Goal: Book appointment/travel/reservation

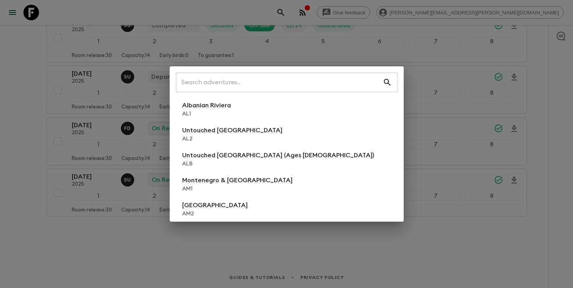
scroll to position [190, 0]
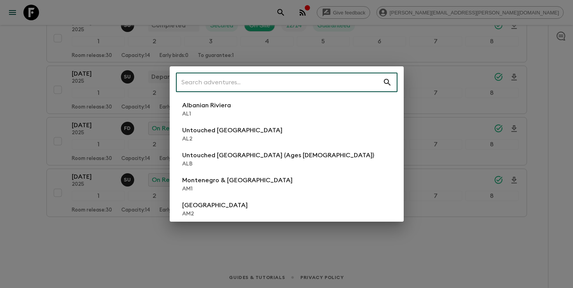
click at [284, 82] on input "text" at bounding box center [279, 82] width 207 height 22
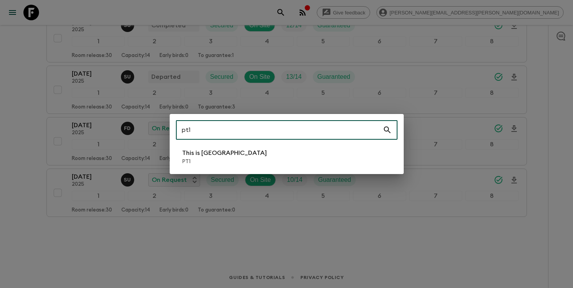
type input "pt1"
click at [240, 153] on li "This is Portugal PT1" at bounding box center [287, 157] width 222 height 22
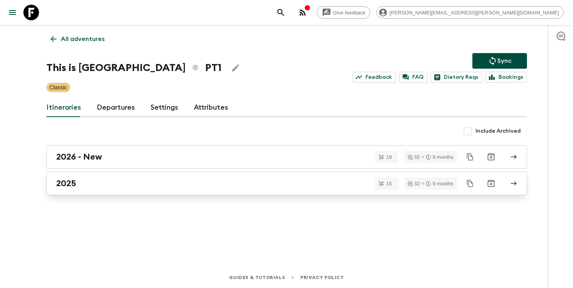
click at [163, 188] on div "2025" at bounding box center [279, 183] width 446 height 10
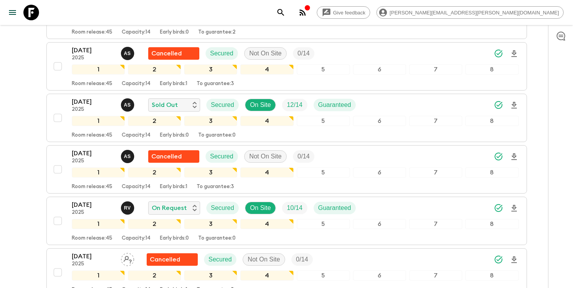
scroll to position [626, 0]
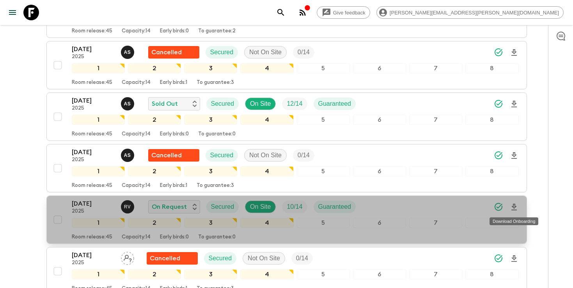
click at [514, 209] on icon "Download Onboarding" at bounding box center [513, 206] width 9 height 9
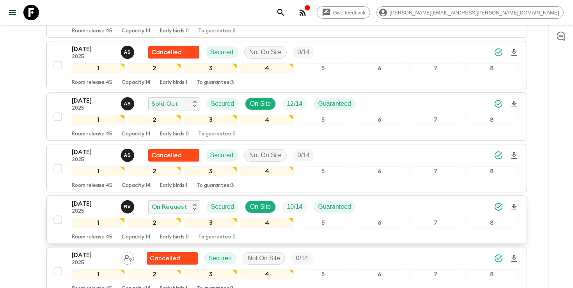
click at [286, 16] on icon "search adventures" at bounding box center [280, 12] width 9 height 9
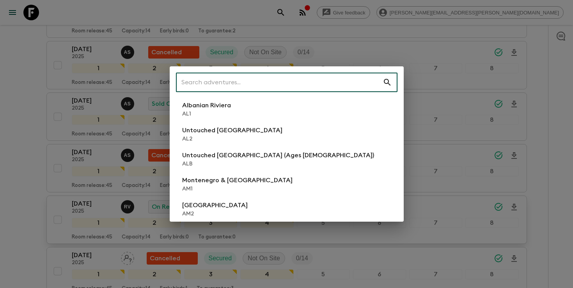
click at [308, 86] on input "text" at bounding box center [279, 82] width 207 height 22
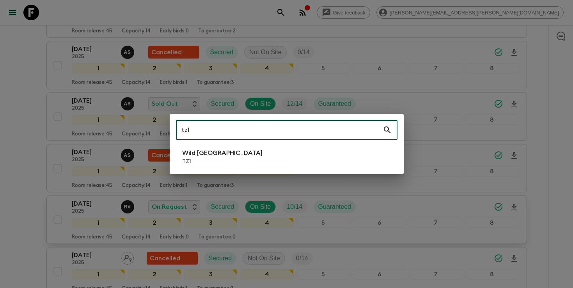
type input "tz1"
click at [231, 158] on li "Wild Tanzania TZ1" at bounding box center [287, 157] width 222 height 22
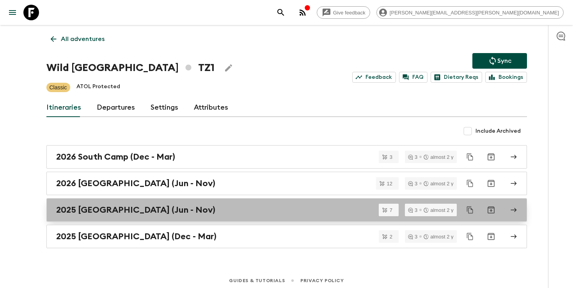
click at [209, 213] on div "2025 [GEOGRAPHIC_DATA] (Jun - Nov)" at bounding box center [279, 210] width 446 height 10
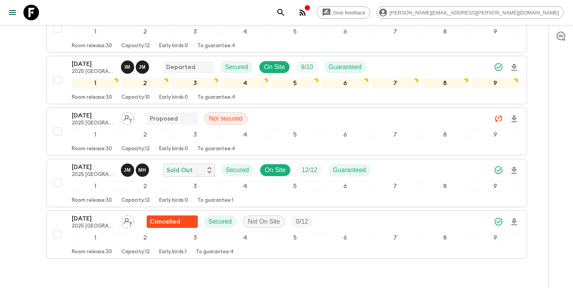
scroll to position [268, 0]
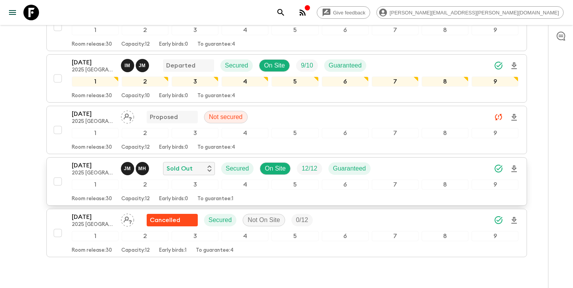
click at [515, 164] on icon "Download Onboarding" at bounding box center [513, 168] width 9 height 9
click at [419, 161] on div "[DATE] 2025 [GEOGRAPHIC_DATA] (Jun - Nov) J M M H Sold Out Secured On Site 12 /…" at bounding box center [295, 169] width 447 height 16
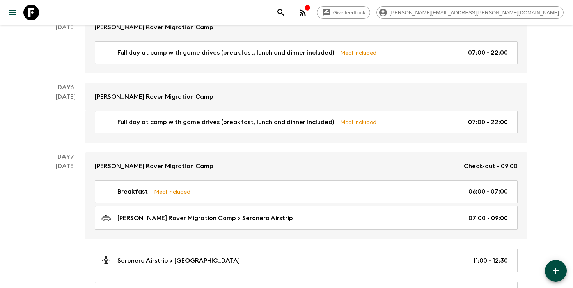
scroll to position [854, 0]
click at [284, 15] on icon "search adventures" at bounding box center [280, 12] width 7 height 7
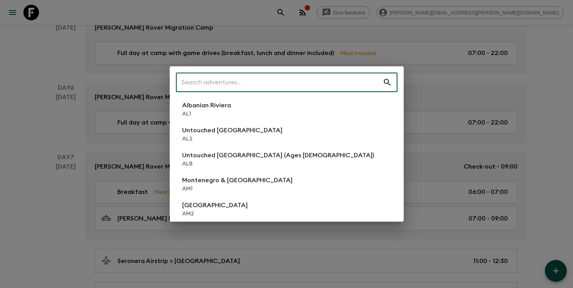
click at [325, 90] on input "text" at bounding box center [279, 82] width 207 height 22
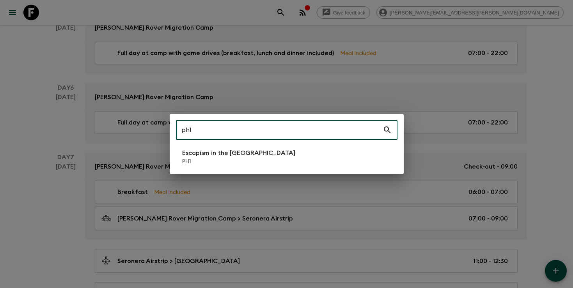
type input "ph1"
click at [257, 163] on p "PH1" at bounding box center [238, 162] width 113 height 8
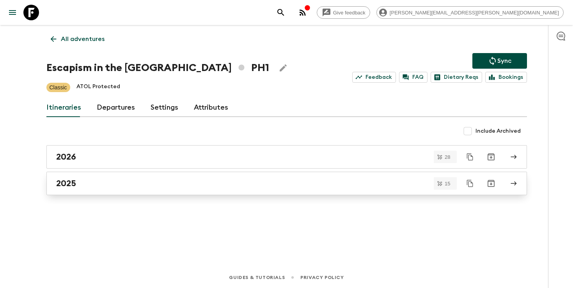
click at [63, 186] on h2 "2025" at bounding box center [66, 183] width 20 height 10
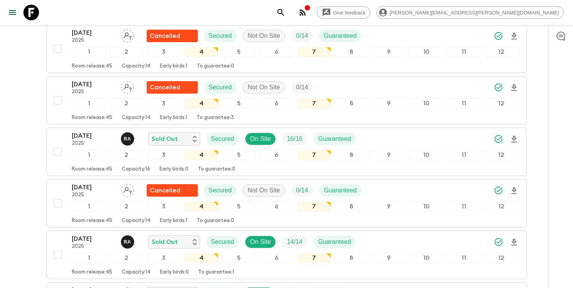
scroll to position [125, 0]
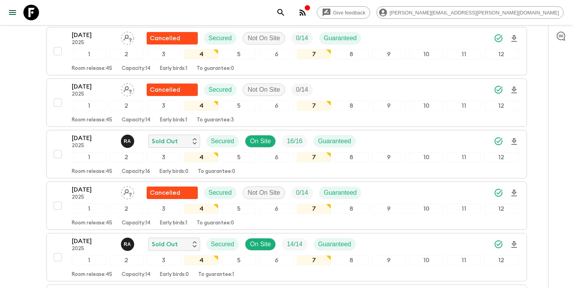
click at [286, 13] on icon "search adventures" at bounding box center [280, 12] width 9 height 9
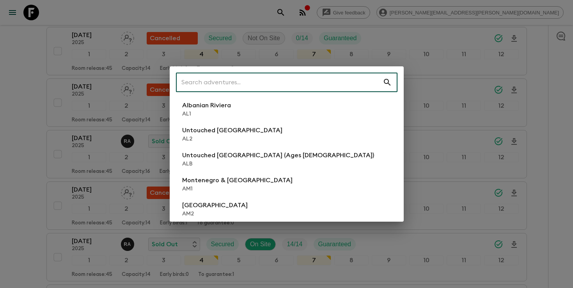
click at [342, 79] on input "text" at bounding box center [279, 82] width 207 height 22
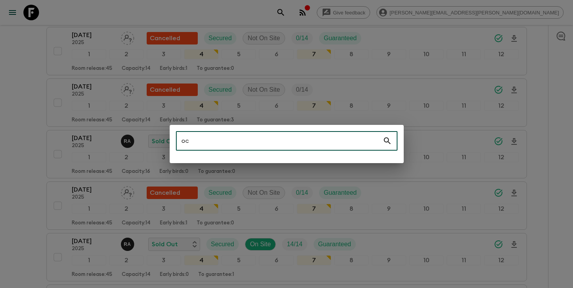
type input "o"
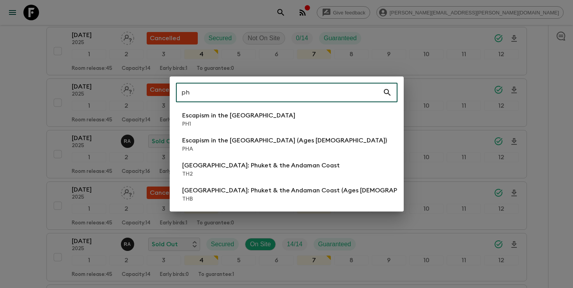
type input "ph"
click at [90, 181] on div "ph ​ Escapism in the [GEOGRAPHIC_DATA] PH1 Escapism in the [GEOGRAPHIC_DATA] (A…" at bounding box center [286, 144] width 573 height 288
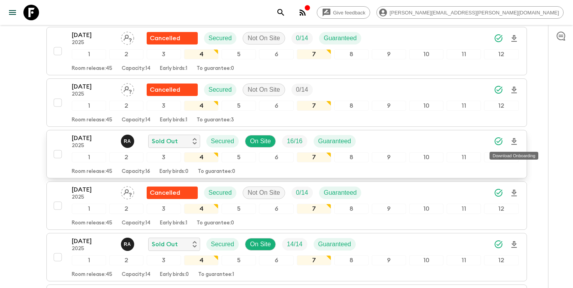
click at [514, 141] on icon "Download Onboarding" at bounding box center [513, 141] width 9 height 9
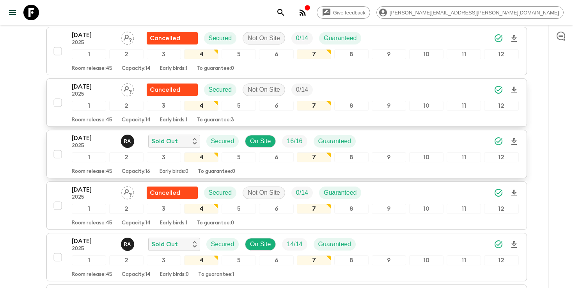
scroll to position [0, 0]
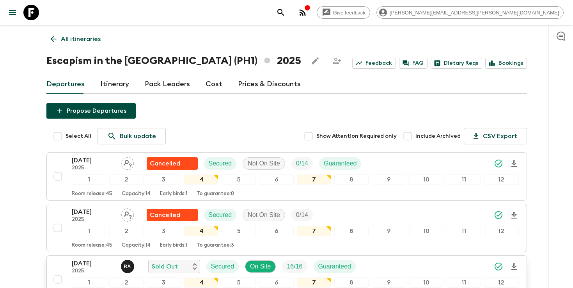
click at [284, 13] on icon "search adventures" at bounding box center [280, 12] width 7 height 7
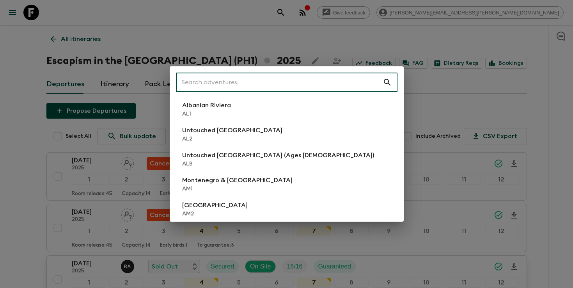
click at [244, 79] on input "text" at bounding box center [279, 82] width 207 height 22
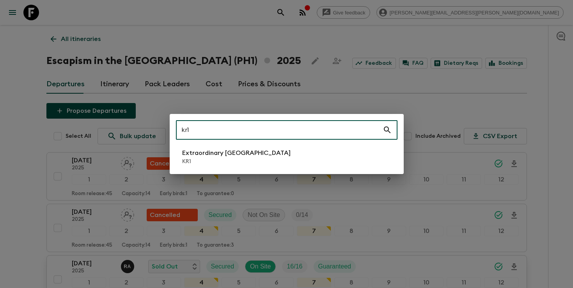
type input "kr1"
click at [181, 150] on li "Extraordinary [GEOGRAPHIC_DATA] KR1" at bounding box center [287, 157] width 222 height 22
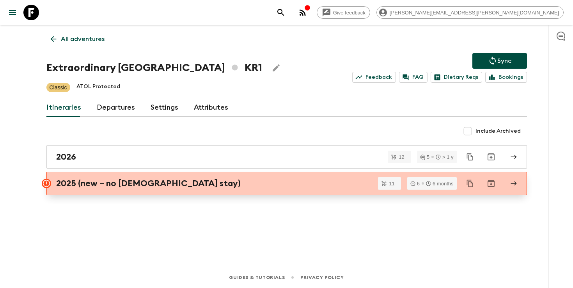
click at [90, 188] on h2 "2025 (new – no [DEMOGRAPHIC_DATA] stay)" at bounding box center [148, 183] width 185 height 10
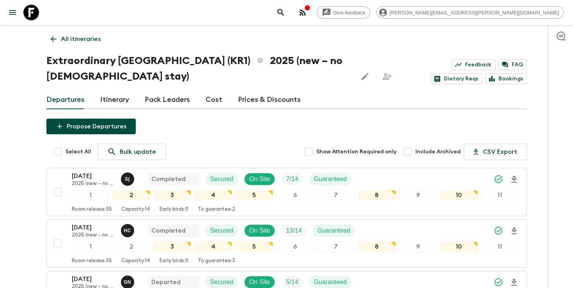
click at [382, 77] on icon "Share this itinerary" at bounding box center [386, 76] width 9 height 9
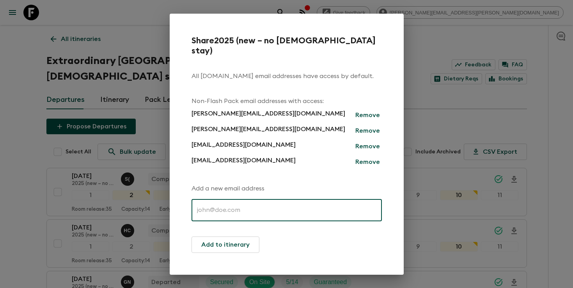
click at [247, 199] on input "text" at bounding box center [287, 210] width 190 height 22
paste input "[EMAIL_ADDRESS][PERSON_NAME][DOMAIN_NAME]"
type input "[EMAIL_ADDRESS][PERSON_NAME][DOMAIN_NAME]"
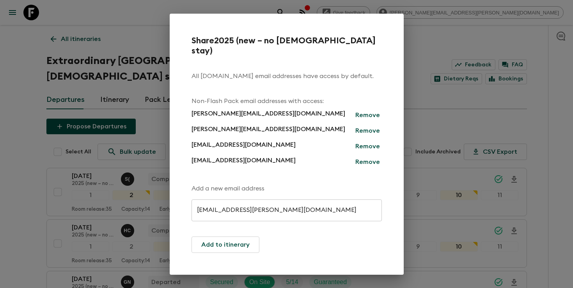
click at [317, 228] on div "Add a new email address [EMAIL_ADDRESS][PERSON_NAME][DOMAIN_NAME] ​ ​ Add to it…" at bounding box center [287, 218] width 190 height 69
click at [221, 240] on button "Add to itinerary" at bounding box center [226, 244] width 68 height 16
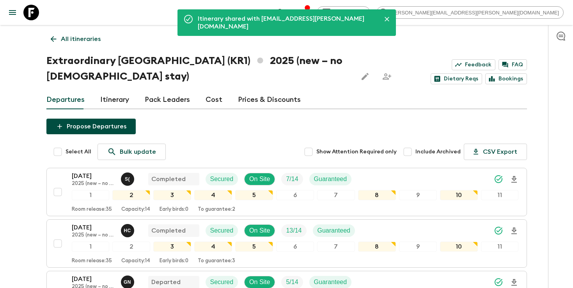
click at [82, 40] on p "All itineraries" at bounding box center [81, 38] width 40 height 9
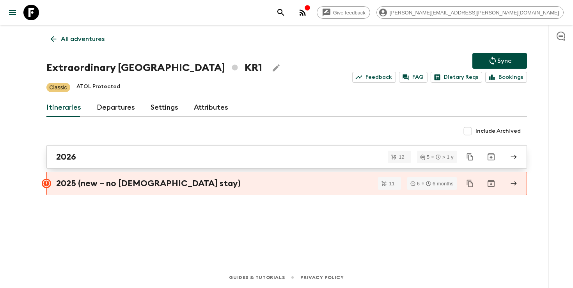
click at [179, 157] on div "2026" at bounding box center [279, 157] width 446 height 10
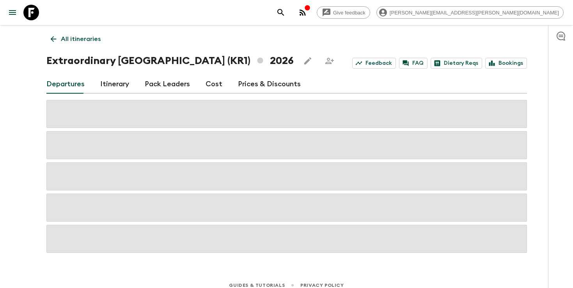
click at [325, 62] on icon "Share this itinerary" at bounding box center [329, 60] width 9 height 9
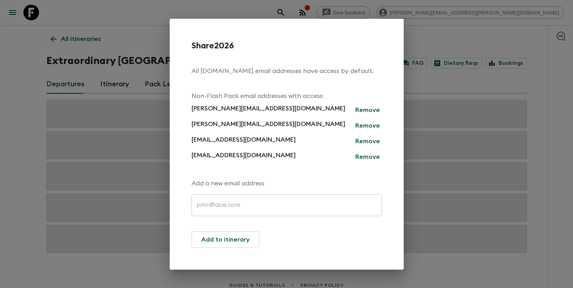
click at [237, 201] on input "text" at bounding box center [287, 205] width 190 height 22
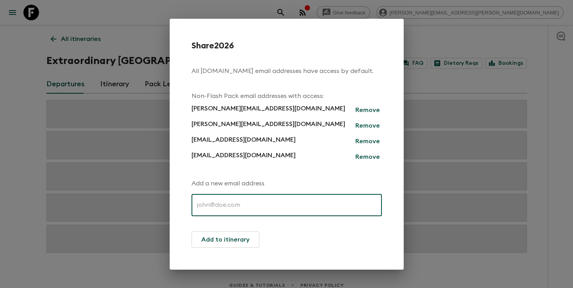
paste input "[EMAIL_ADDRESS][PERSON_NAME][DOMAIN_NAME]"
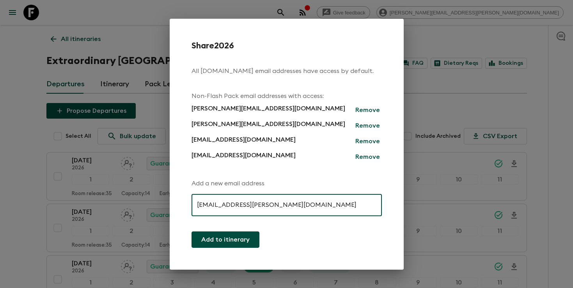
type input "[EMAIL_ADDRESS][PERSON_NAME][DOMAIN_NAME]"
click at [236, 241] on button "Add to itinerary" at bounding box center [226, 239] width 68 height 16
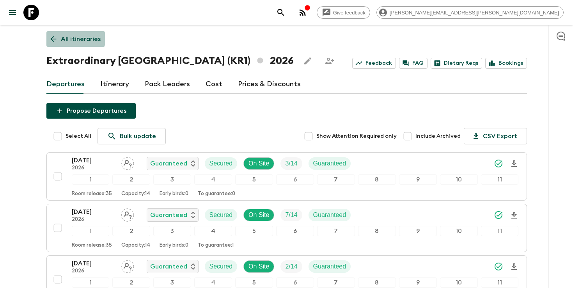
click at [67, 37] on p "All itineraries" at bounding box center [81, 38] width 40 height 9
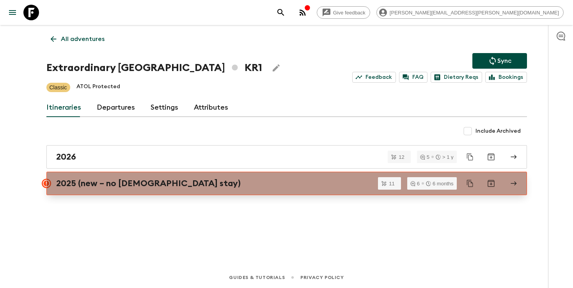
click at [77, 181] on h2 "2025 (new – no [DEMOGRAPHIC_DATA] stay)" at bounding box center [148, 183] width 185 height 10
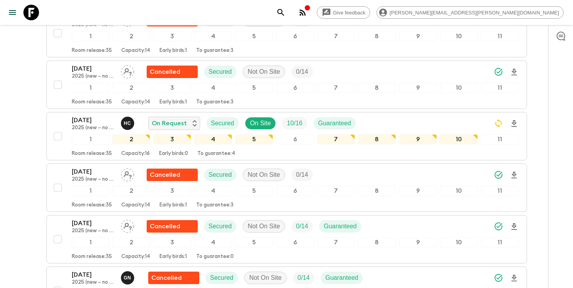
scroll to position [296, 0]
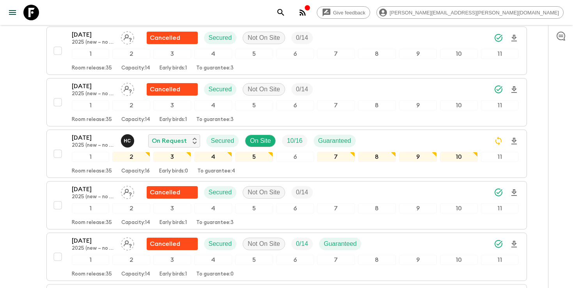
click at [286, 14] on icon "search adventures" at bounding box center [280, 12] width 9 height 9
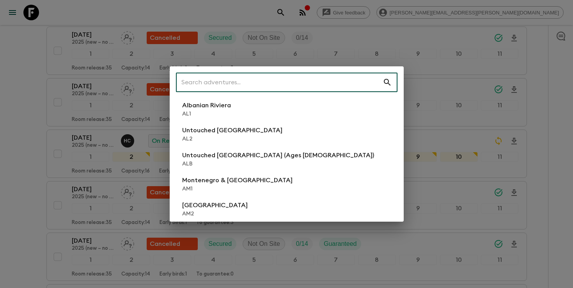
click at [303, 83] on input "text" at bounding box center [279, 82] width 207 height 22
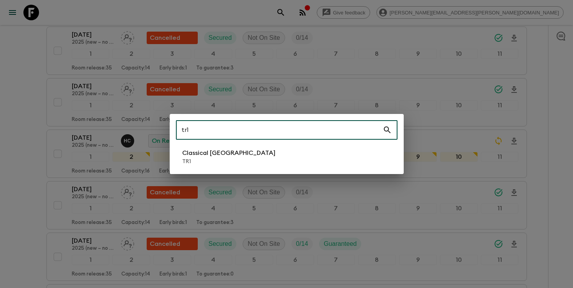
type input "tr1"
click at [236, 155] on li "Classical Türkiye TR1" at bounding box center [287, 157] width 222 height 22
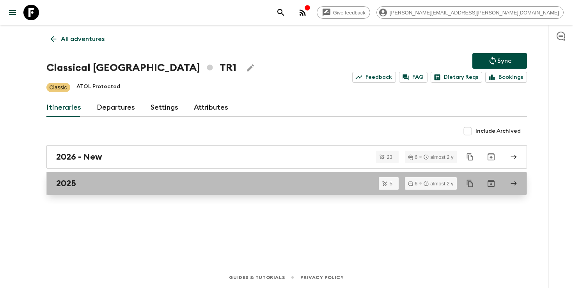
click at [122, 187] on div "2025" at bounding box center [279, 183] width 446 height 10
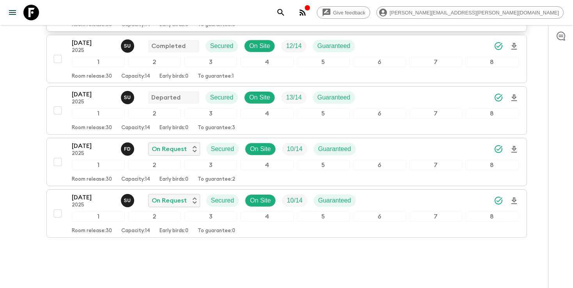
scroll to position [170, 0]
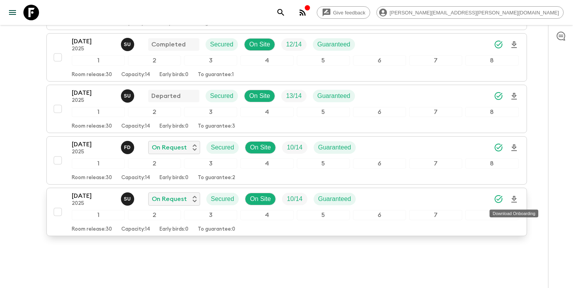
click at [514, 199] on icon "Download Onboarding" at bounding box center [513, 199] width 9 height 9
click at [289, 7] on button "search adventures" at bounding box center [281, 13] width 16 height 16
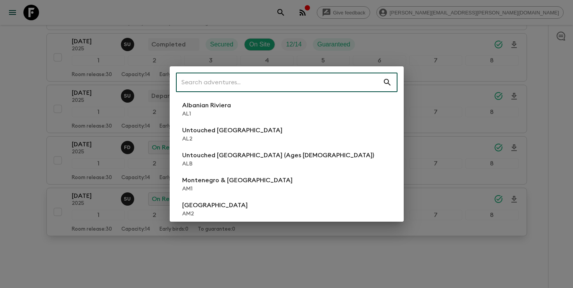
click at [318, 83] on input "text" at bounding box center [279, 82] width 207 height 22
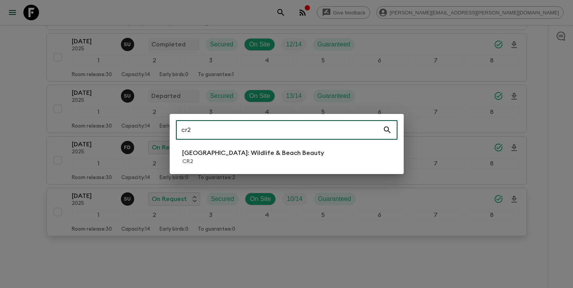
type input "cr2"
click at [285, 155] on p "[GEOGRAPHIC_DATA]: Wildlife & Beach Beauty" at bounding box center [253, 152] width 142 height 9
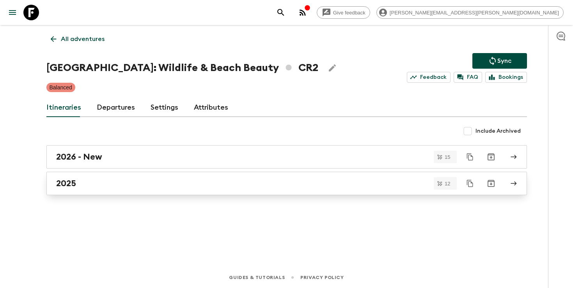
click at [257, 186] on div "2025" at bounding box center [279, 183] width 446 height 10
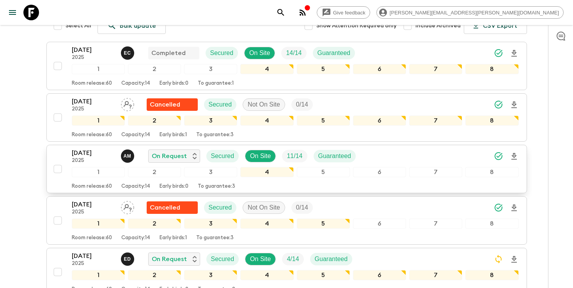
scroll to position [111, 0]
click at [445, 158] on div "[DATE] 2025 A M On Request Secured On Site 11 / 14 Guaranteed" at bounding box center [295, 156] width 447 height 16
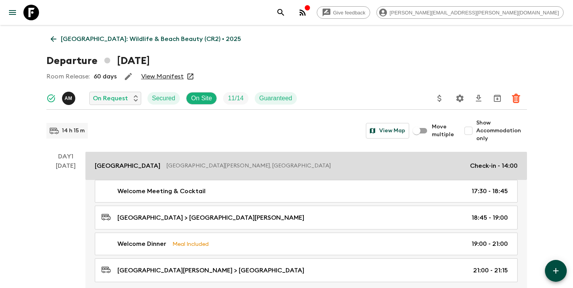
click at [266, 169] on p "[GEOGRAPHIC_DATA][PERSON_NAME], [GEOGRAPHIC_DATA]" at bounding box center [315, 166] width 297 height 8
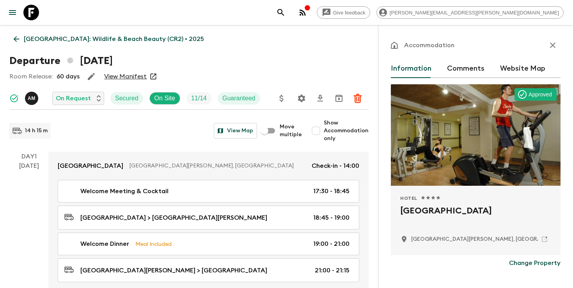
click at [431, 211] on h2 "[GEOGRAPHIC_DATA]" at bounding box center [475, 216] width 151 height 25
copy div "[GEOGRAPHIC_DATA]"
click at [286, 12] on icon "search adventures" at bounding box center [280, 12] width 9 height 9
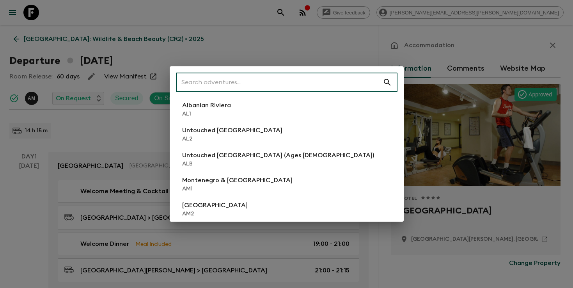
click at [321, 83] on input "text" at bounding box center [279, 82] width 207 height 22
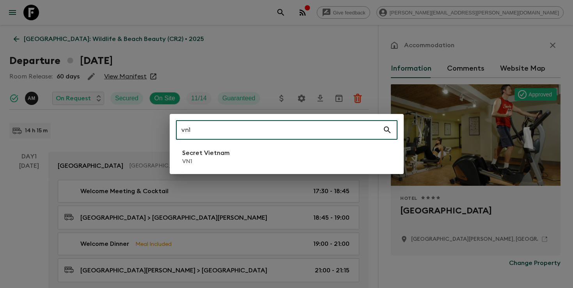
type input "vn1"
click at [230, 165] on li "Secret Vietnam VN1" at bounding box center [287, 157] width 222 height 22
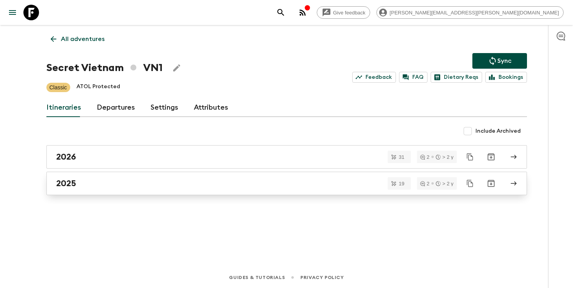
click at [277, 185] on div "2025" at bounding box center [279, 183] width 446 height 10
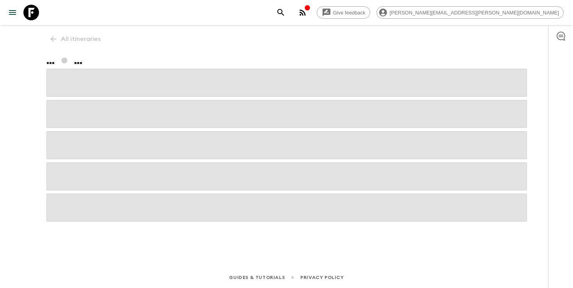
click at [78, 36] on div "All itineraries ... ..." at bounding box center [286, 135] width 499 height 220
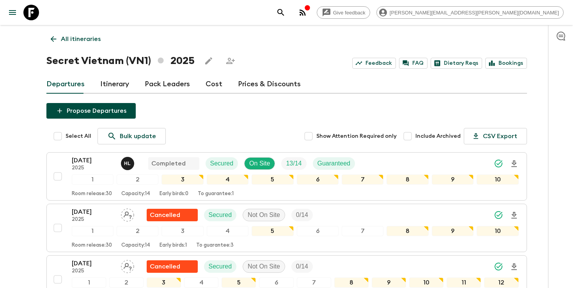
click at [62, 44] on link "All itineraries" at bounding box center [75, 39] width 59 height 16
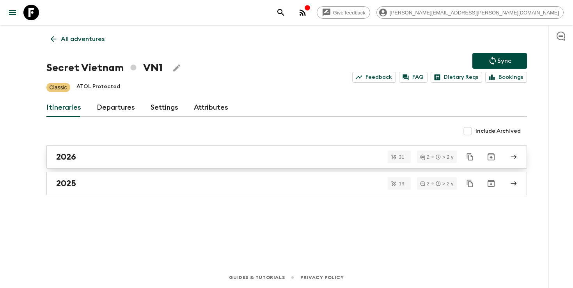
click at [107, 161] on div "2026" at bounding box center [279, 157] width 446 height 10
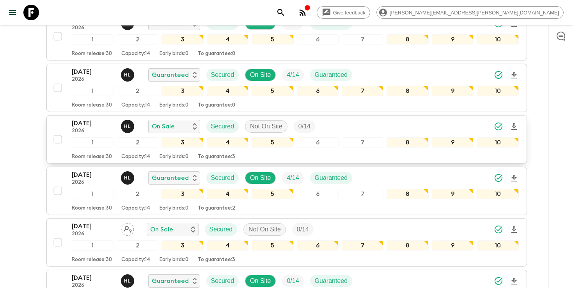
scroll to position [313, 0]
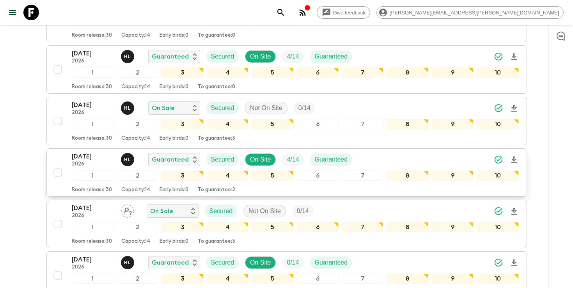
click at [381, 157] on div "[DATE] 2026 H L Guaranteed Secured On Site 4 / 14 Guaranteed" at bounding box center [295, 160] width 447 height 16
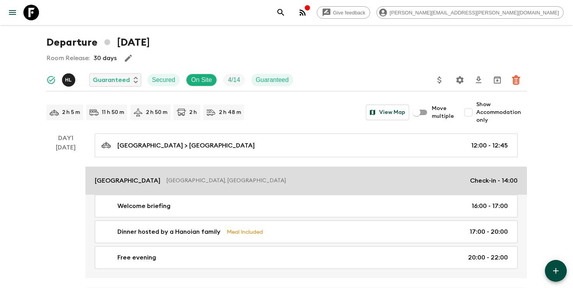
scroll to position [23, 0]
